Goal: Information Seeking & Learning: Check status

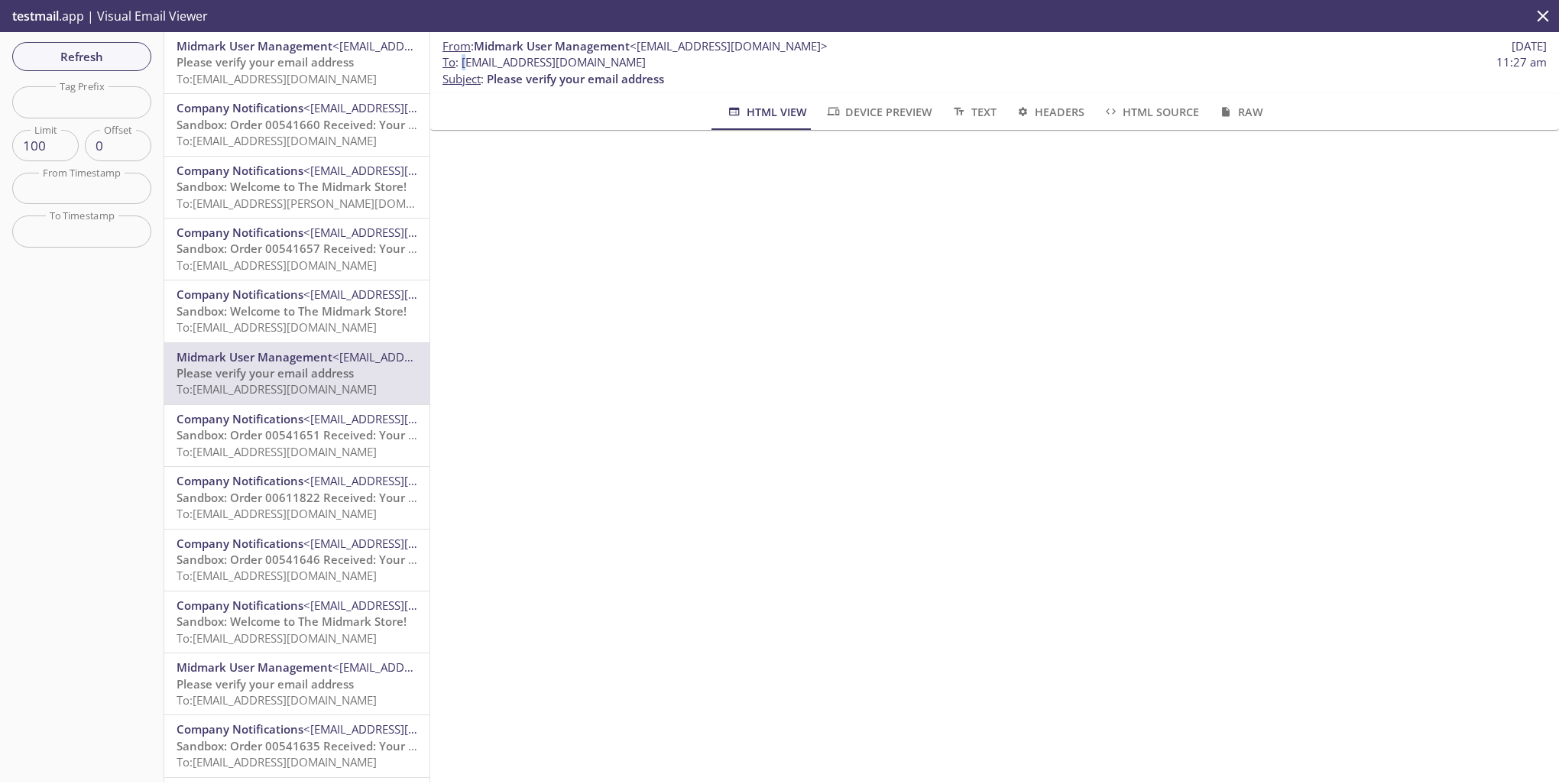
drag, startPoint x: 581, startPoint y: 71, endPoint x: 466, endPoint y: 61, distance: 115.4
click at [466, 61] on span "To : ecommerce.chloe5@inbox.testmail.app" at bounding box center [543, 62] width 203 height 16
click at [466, 60] on span "To : ecommerce.chloe5@inbox.testmail.app" at bounding box center [543, 62] width 203 height 16
click at [458, 62] on span "To : ecommerce.chloe5@inbox.testmail.app" at bounding box center [543, 62] width 203 height 16
drag, startPoint x: 462, startPoint y: 61, endPoint x: 671, endPoint y: 61, distance: 209.0
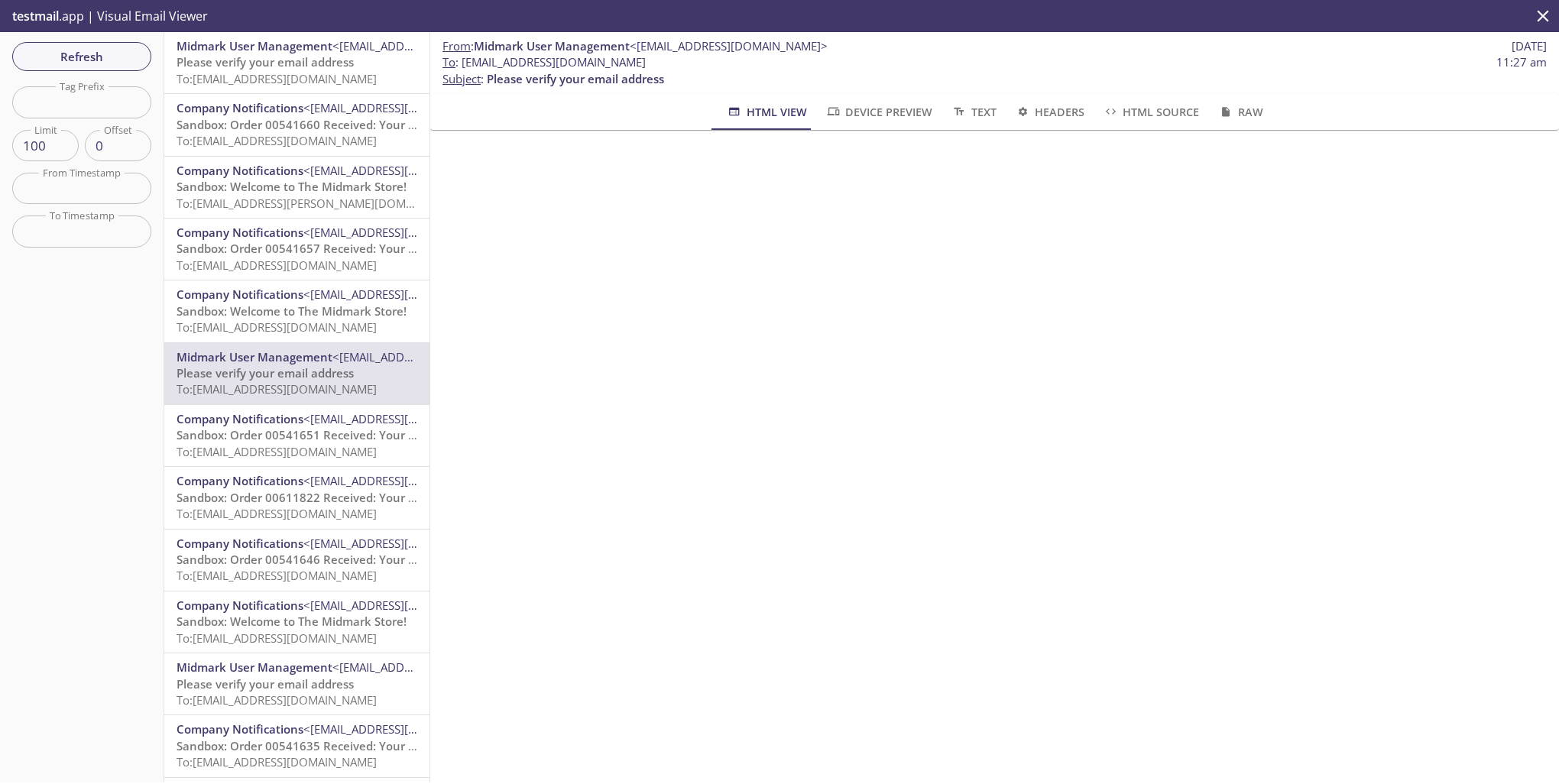
click at [646, 61] on span "To : ecommerce.chloe5@inbox.testmail.app" at bounding box center [543, 62] width 203 height 16
drag, startPoint x: 671, startPoint y: 61, endPoint x: 647, endPoint y: 63, distance: 24.1
copy span "[EMAIL_ADDRESS][DOMAIN_NAME]"
click at [263, 61] on span "Please verify your email address" at bounding box center [264, 61] width 177 height 15
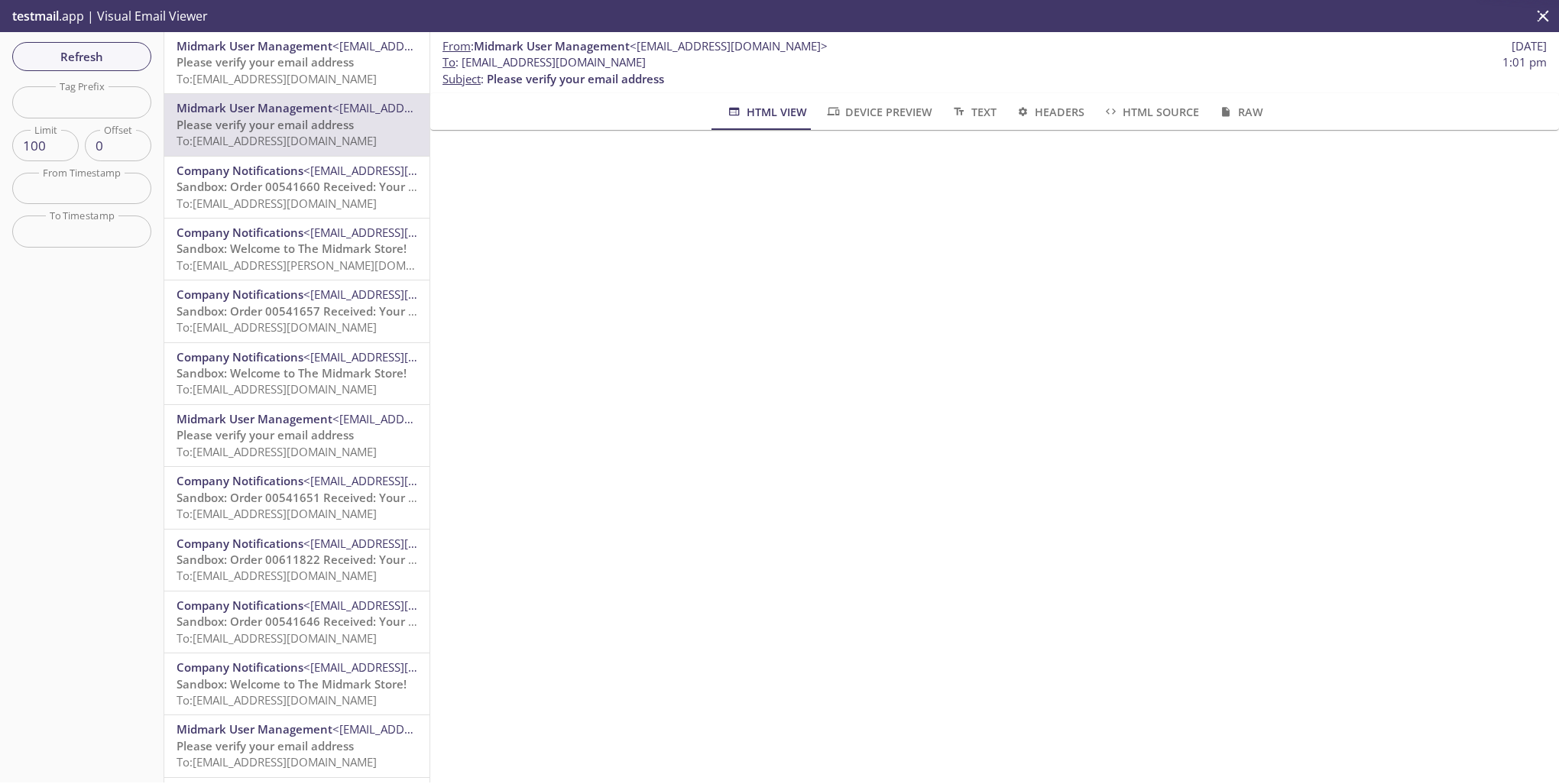
click at [294, 51] on span "Midmark User Management" at bounding box center [254, 45] width 156 height 15
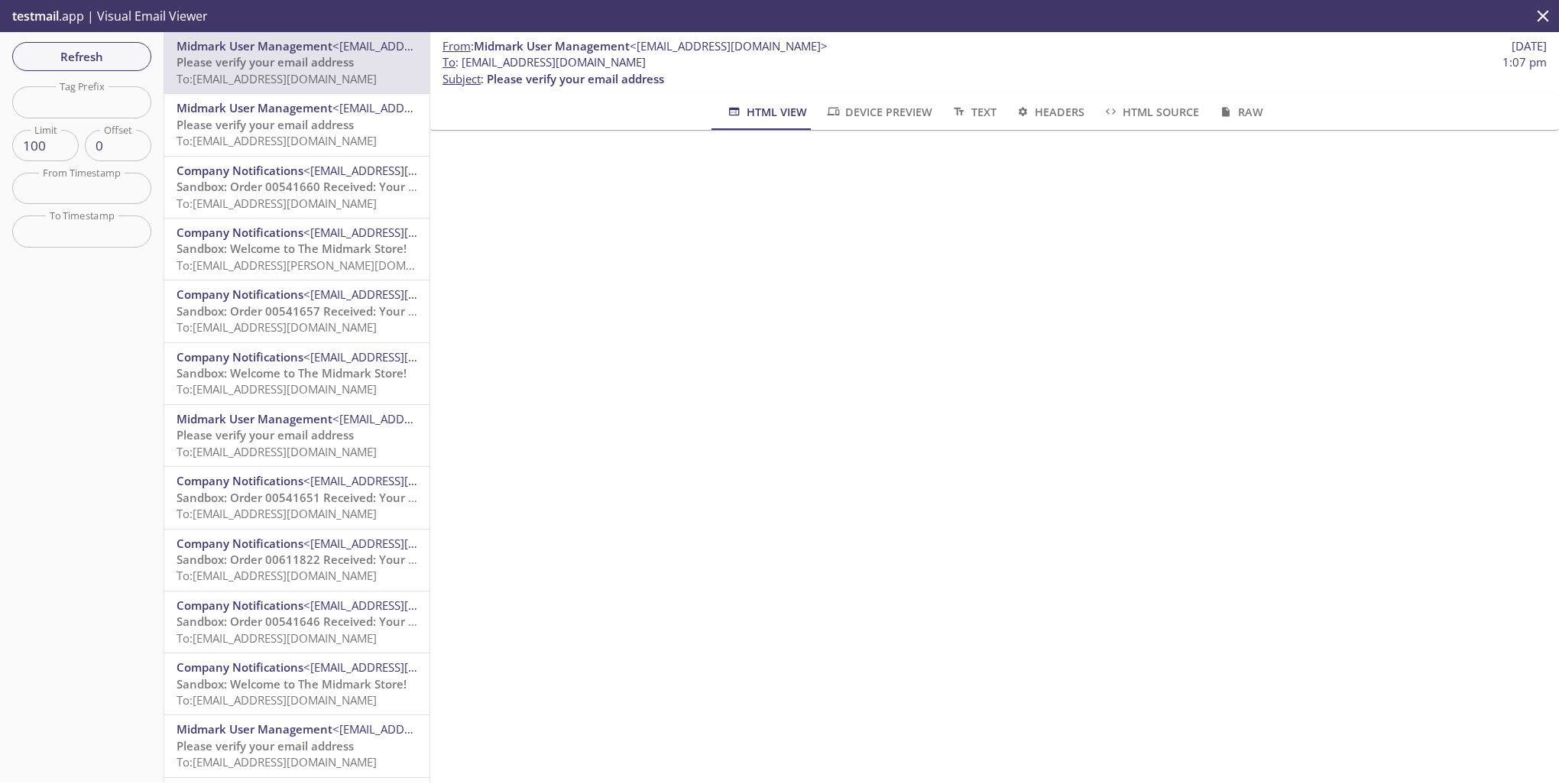
drag, startPoint x: 463, startPoint y: 63, endPoint x: 681, endPoint y: 61, distance: 218.0
click at [681, 61] on span "To : [EMAIL_ADDRESS][DOMAIN_NAME] 1:07 pm" at bounding box center [995, 62] width 1105 height 16
click at [300, 66] on span "Please verify your email address" at bounding box center [264, 61] width 177 height 15
drag, startPoint x: 464, startPoint y: 62, endPoint x: 678, endPoint y: 63, distance: 214.0
click at [646, 63] on span "To : ecommerce.jeremy5@inbox.testmail.app" at bounding box center [543, 62] width 203 height 16
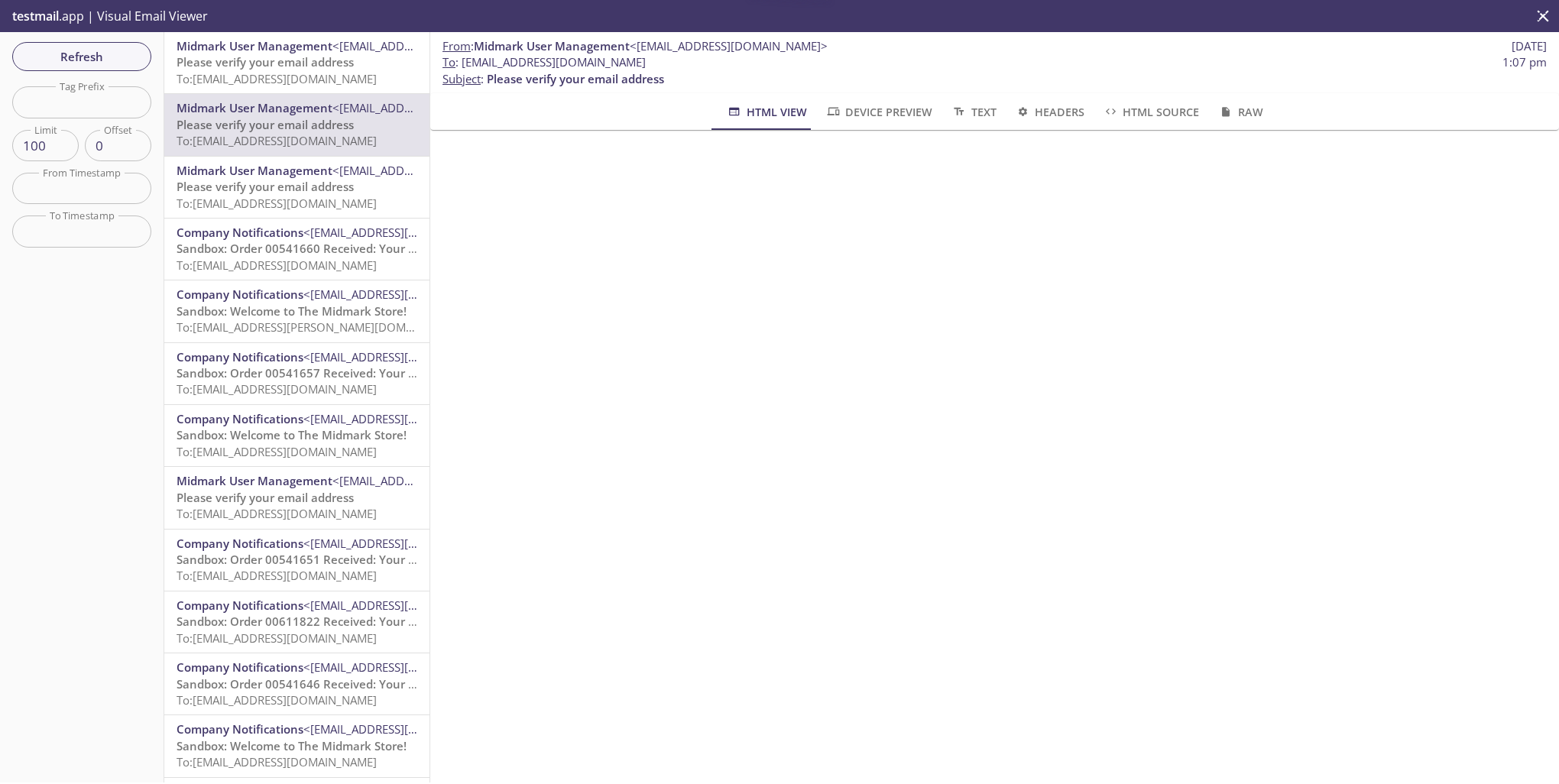
click at [278, 69] on span "Please verify your email address" at bounding box center [264, 61] width 177 height 15
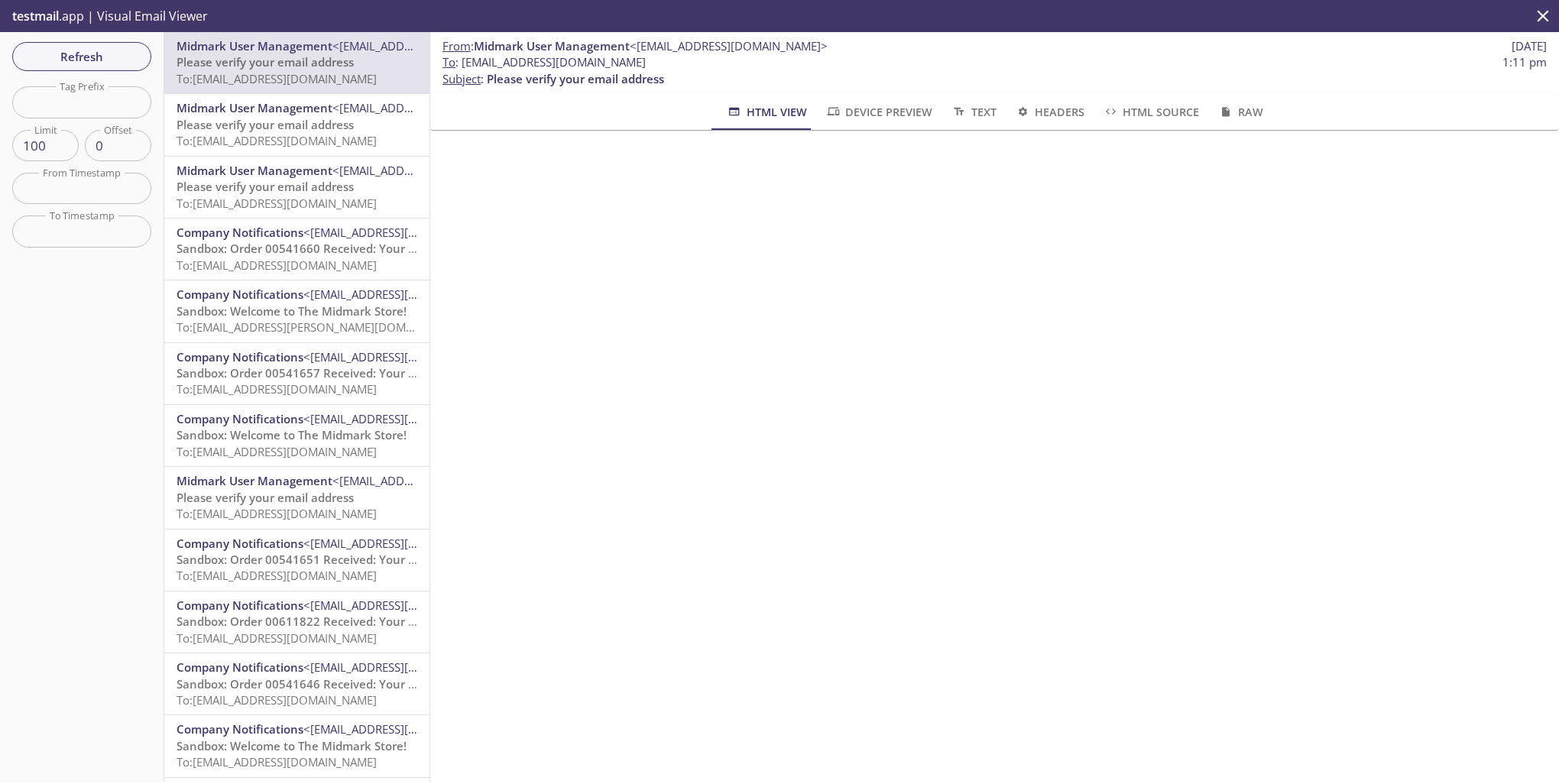
drag, startPoint x: 461, startPoint y: 63, endPoint x: 678, endPoint y: 61, distance: 217.0
click at [678, 61] on span "To : ecommerce.marris5@inbox.testmail.app 1:11 pm" at bounding box center [995, 62] width 1105 height 16
